Goal: Transaction & Acquisition: Download file/media

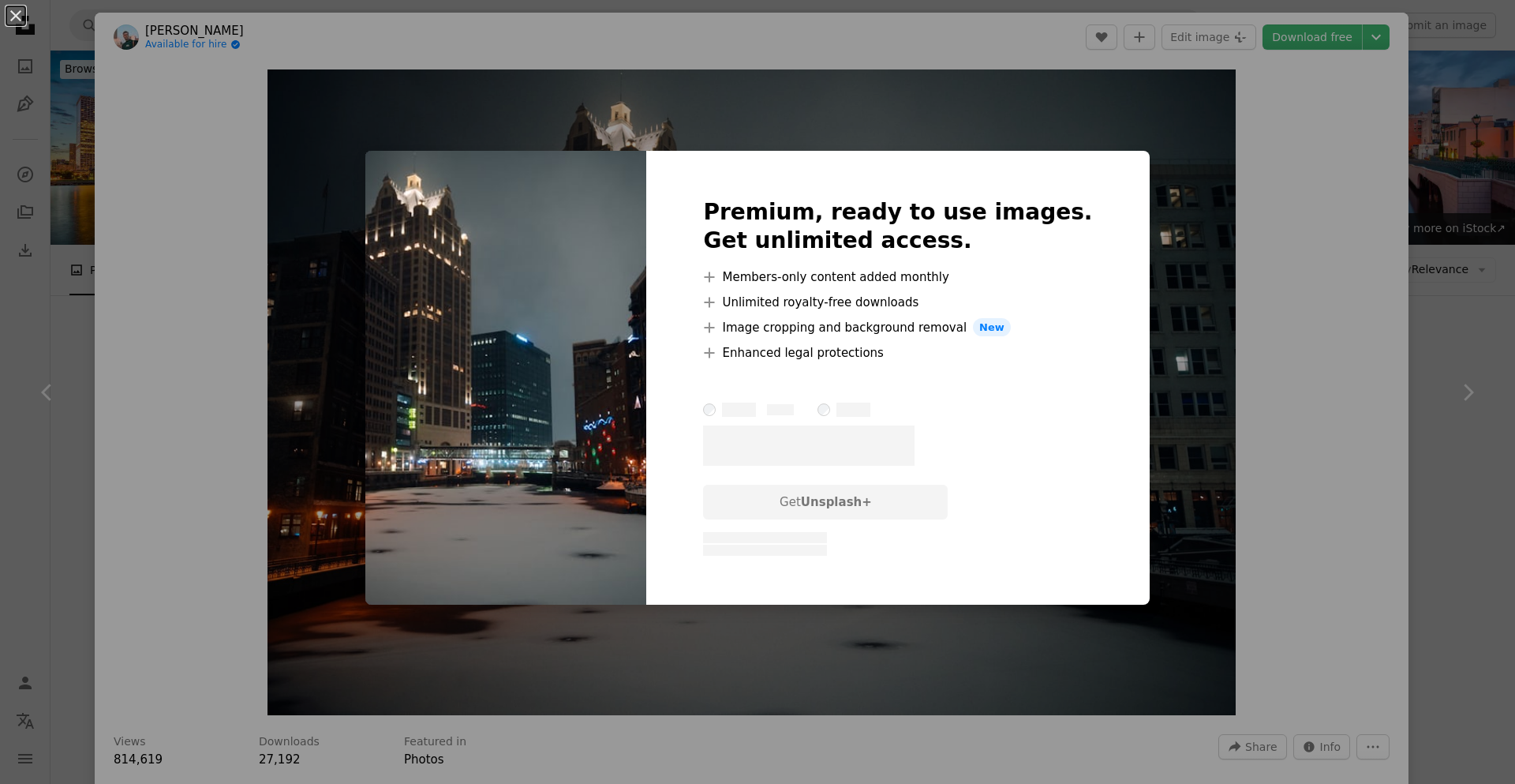
scroll to position [1747, 0]
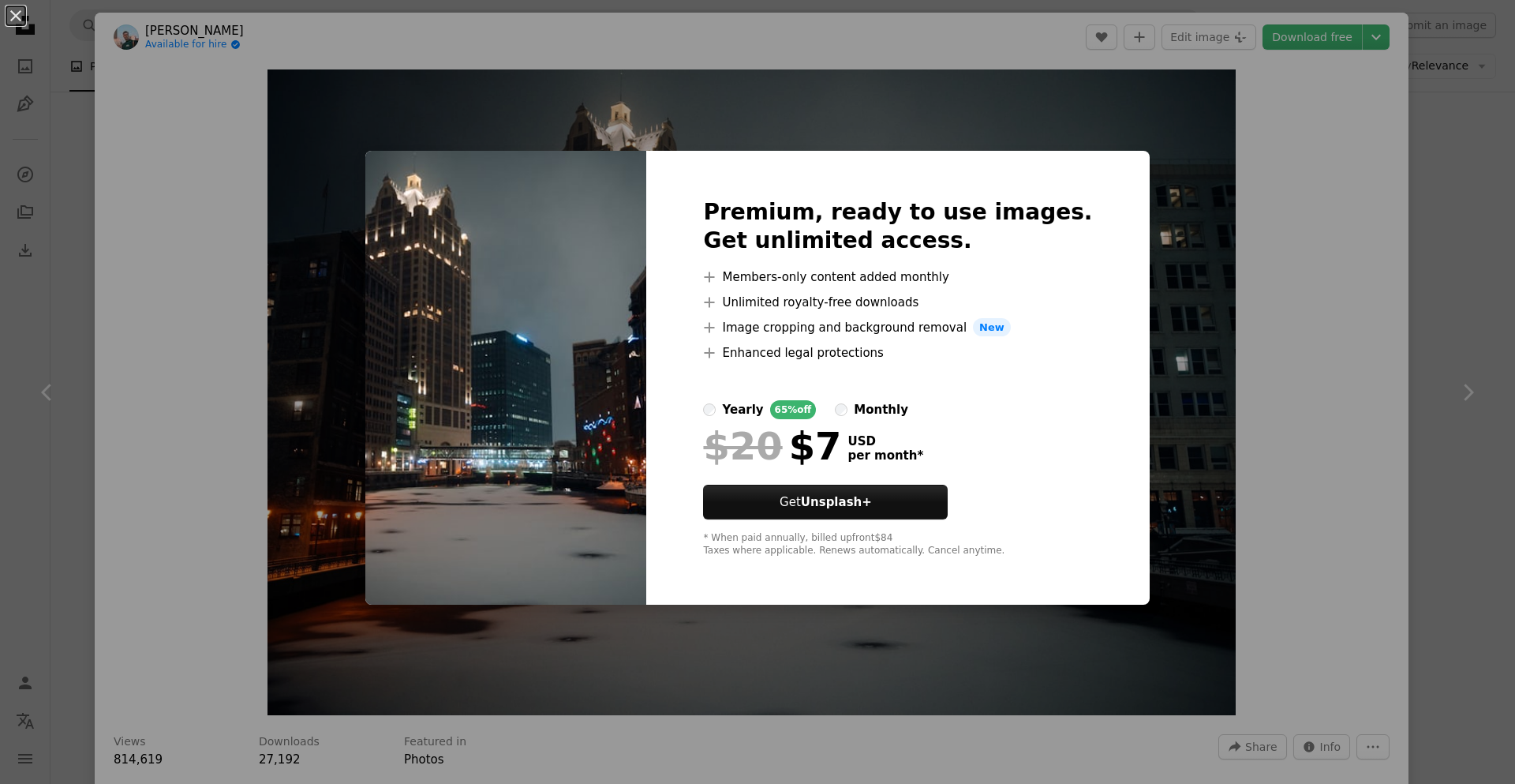
click at [1309, 204] on div "An X shape Premium, ready to use images. Get unlimited access. A plus sign Memb…" at bounding box center [757, 392] width 1515 height 784
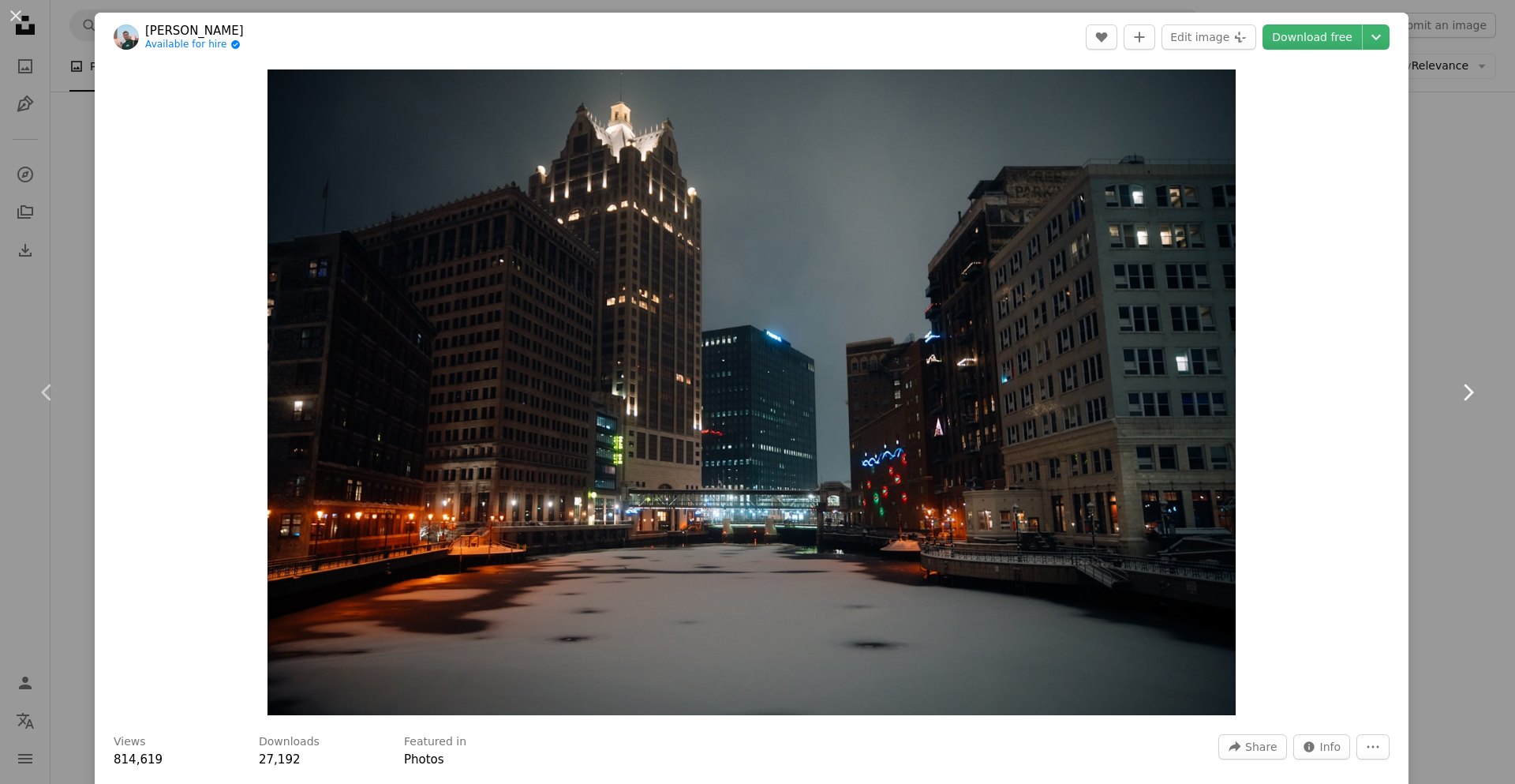
click at [1472, 393] on icon "Chevron right" at bounding box center [1468, 392] width 25 height 25
click at [1316, 33] on link "Download free" at bounding box center [1312, 36] width 100 height 25
